Goal: Navigation & Orientation: Find specific page/section

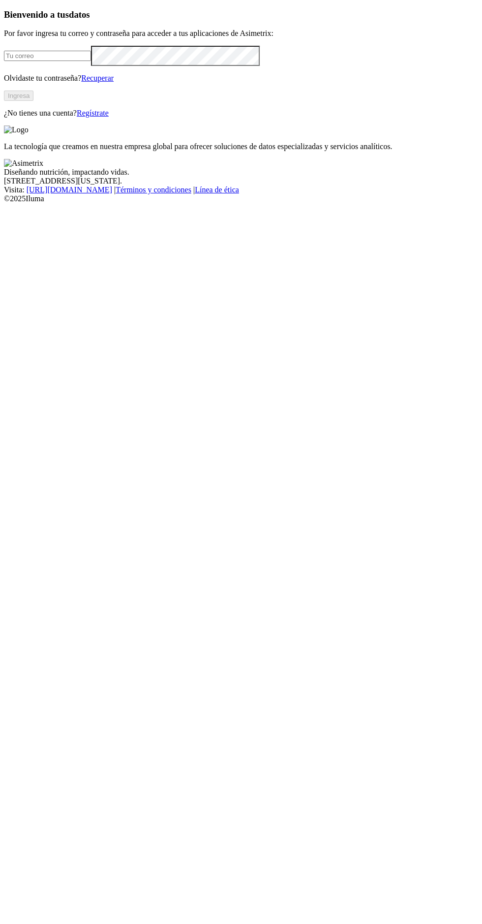
click at [176, 83] on p "Olvidaste tu contraseña? Recuperar" at bounding box center [241, 78] width 474 height 9
type input "[EMAIL_ADDRESS][DOMAIN_NAME]"
click input "submit" at bounding box center [0, 0] width 0 height 0
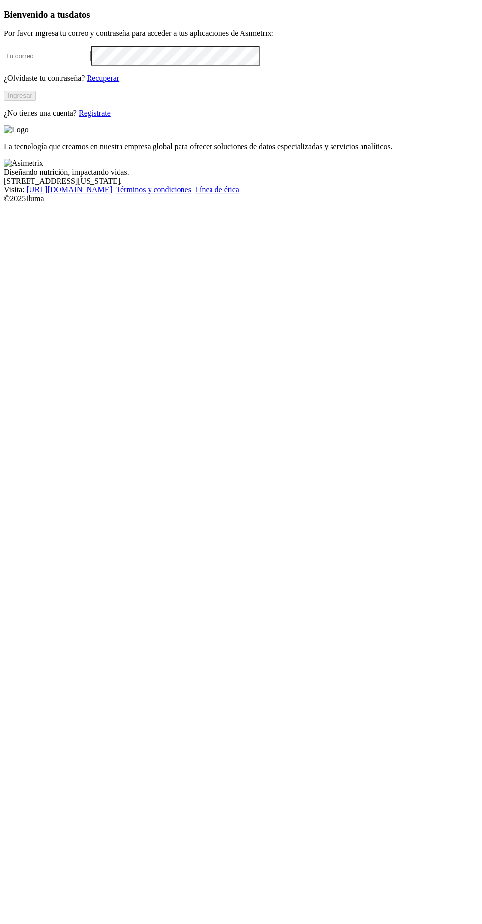
type input "[EMAIL_ADDRESS][DOMAIN_NAME]"
click input "submit" at bounding box center [0, 0] width 0 height 0
